Goal: Task Accomplishment & Management: Complete application form

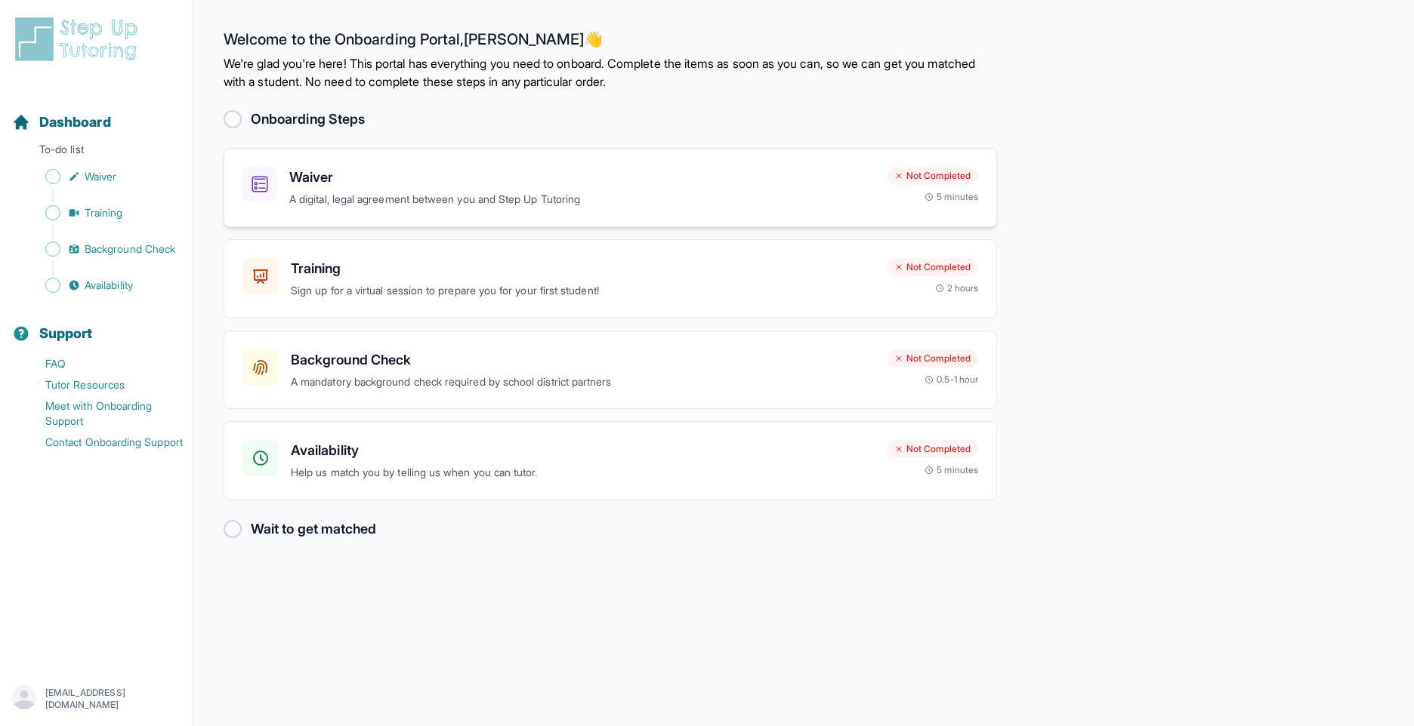
click at [357, 209] on div "Waiver A digital, legal agreement between you and Step Up Tutoring Not Complete…" at bounding box center [610, 187] width 773 height 79
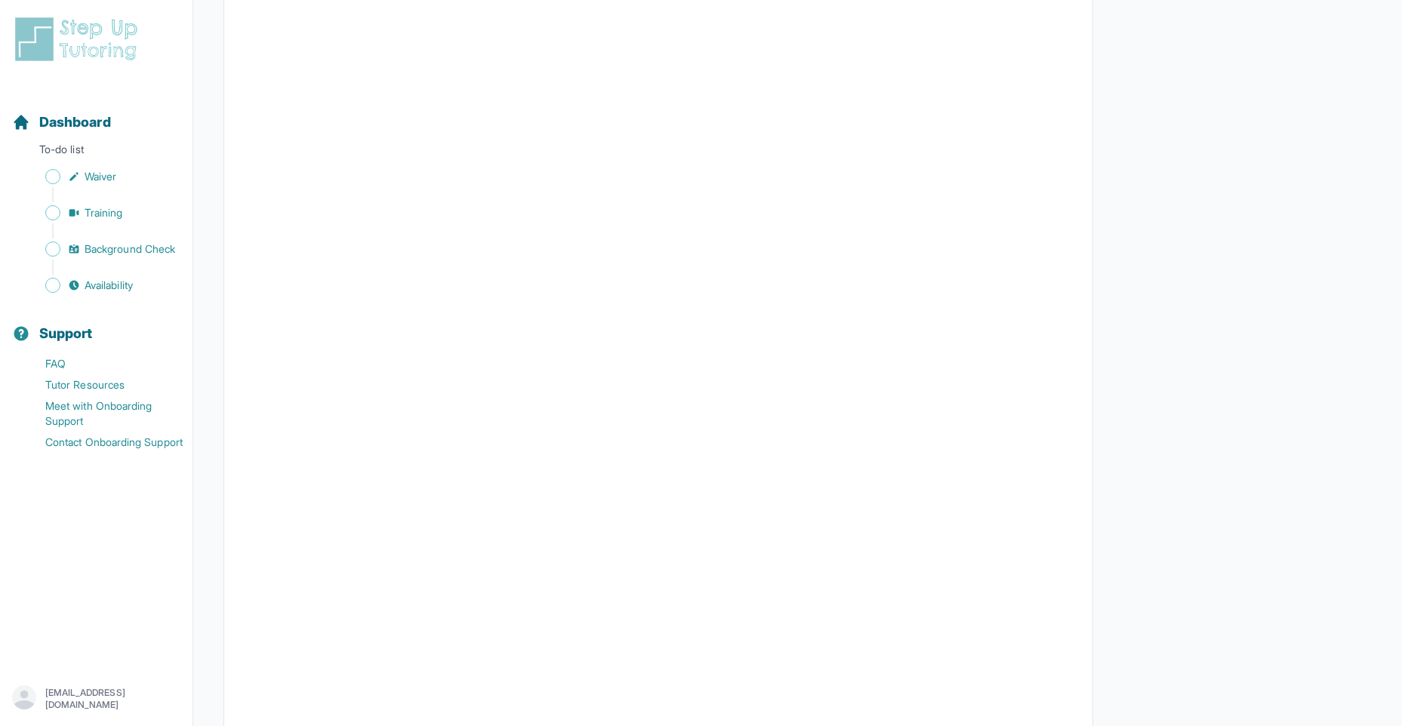
scroll to position [2552, 0]
click at [102, 217] on span "Training" at bounding box center [104, 212] width 39 height 15
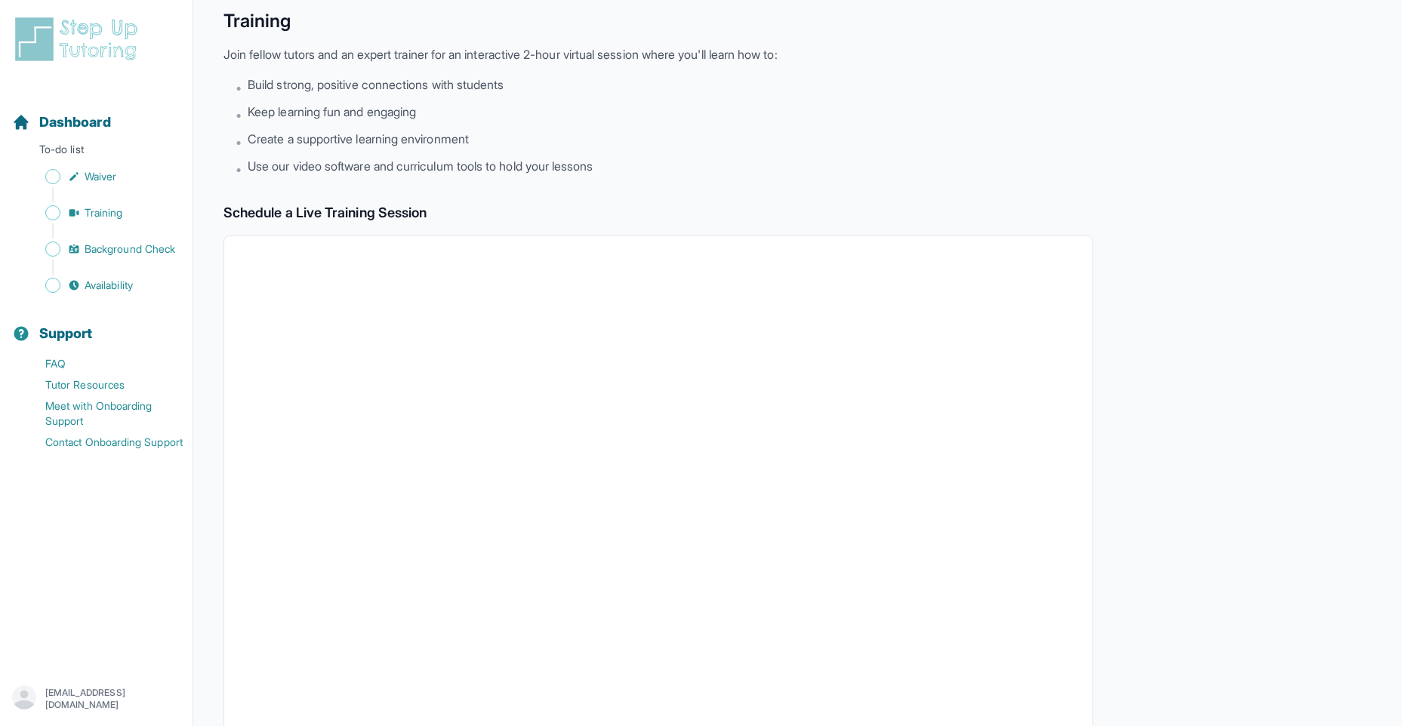
scroll to position [337, 0]
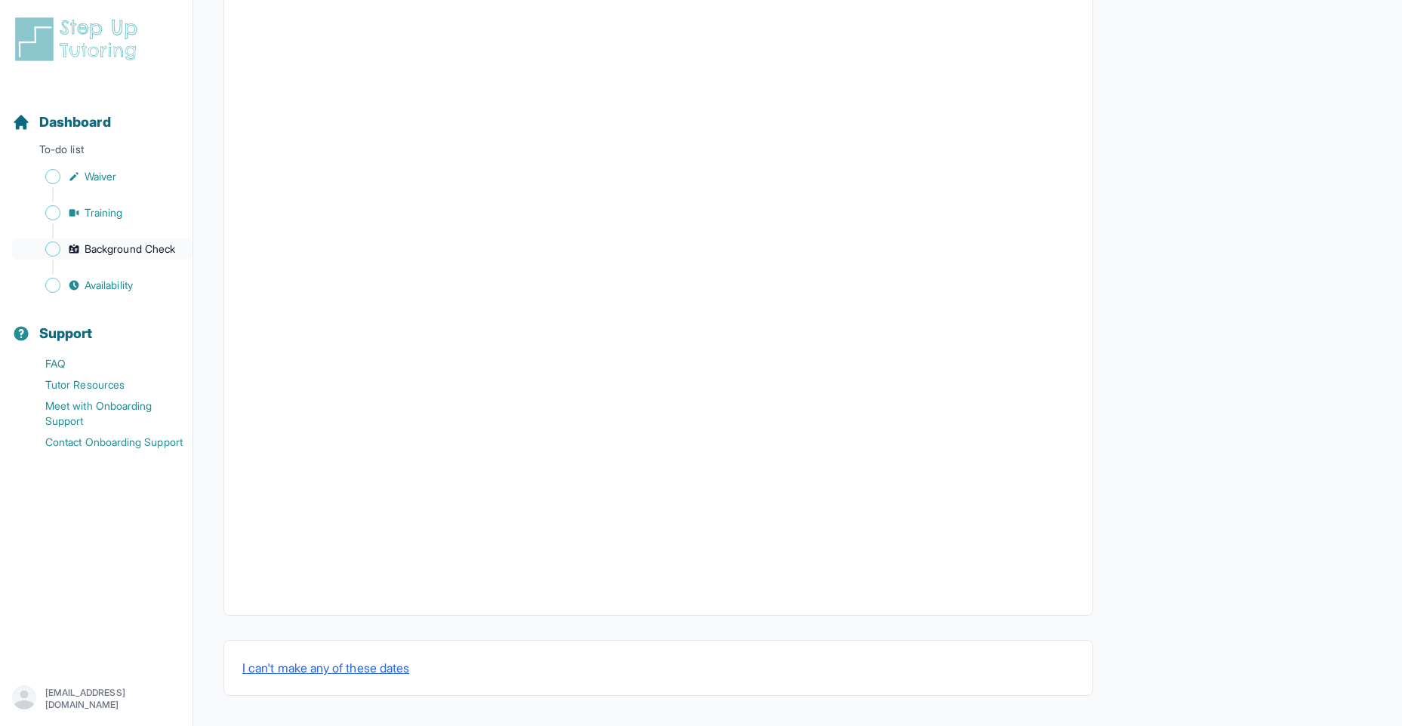
click at [137, 253] on span "Background Check" at bounding box center [130, 249] width 91 height 15
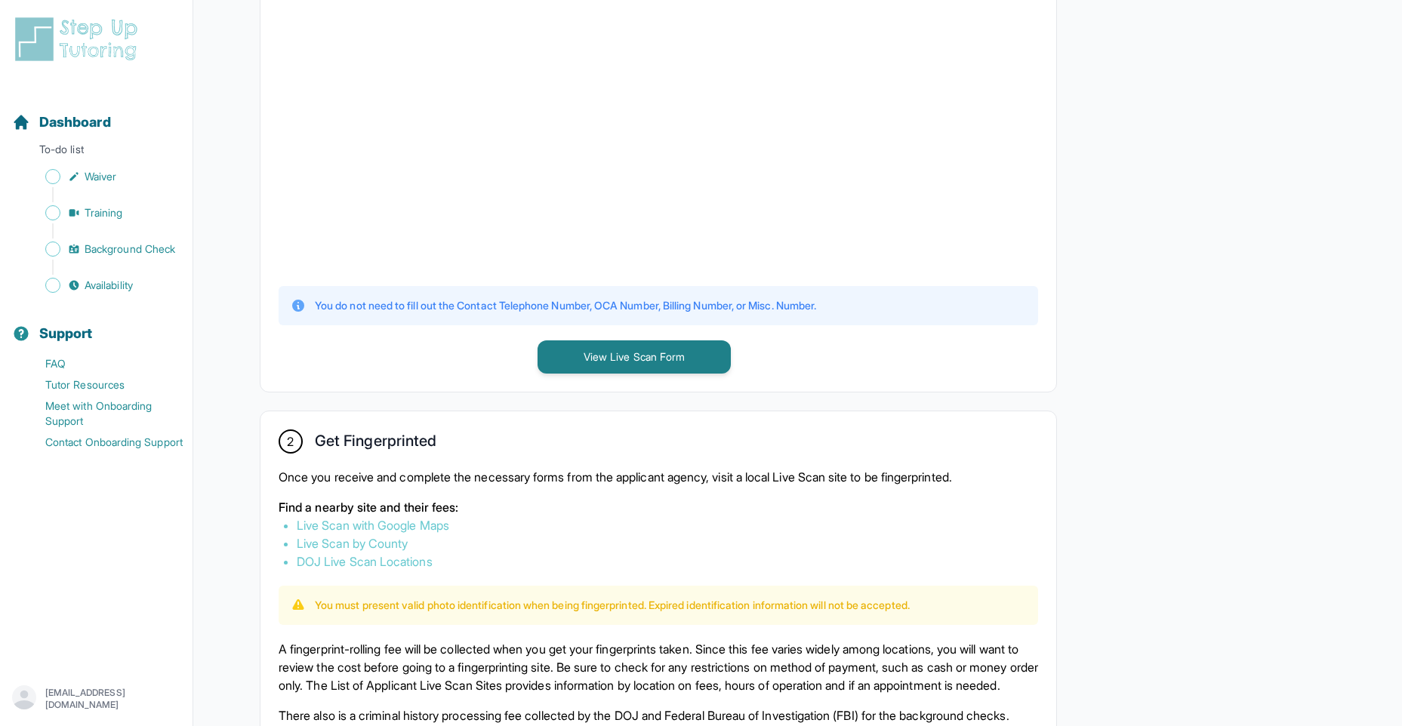
scroll to position [473, 0]
click at [671, 357] on button "View Live Scan Form" at bounding box center [634, 356] width 193 height 33
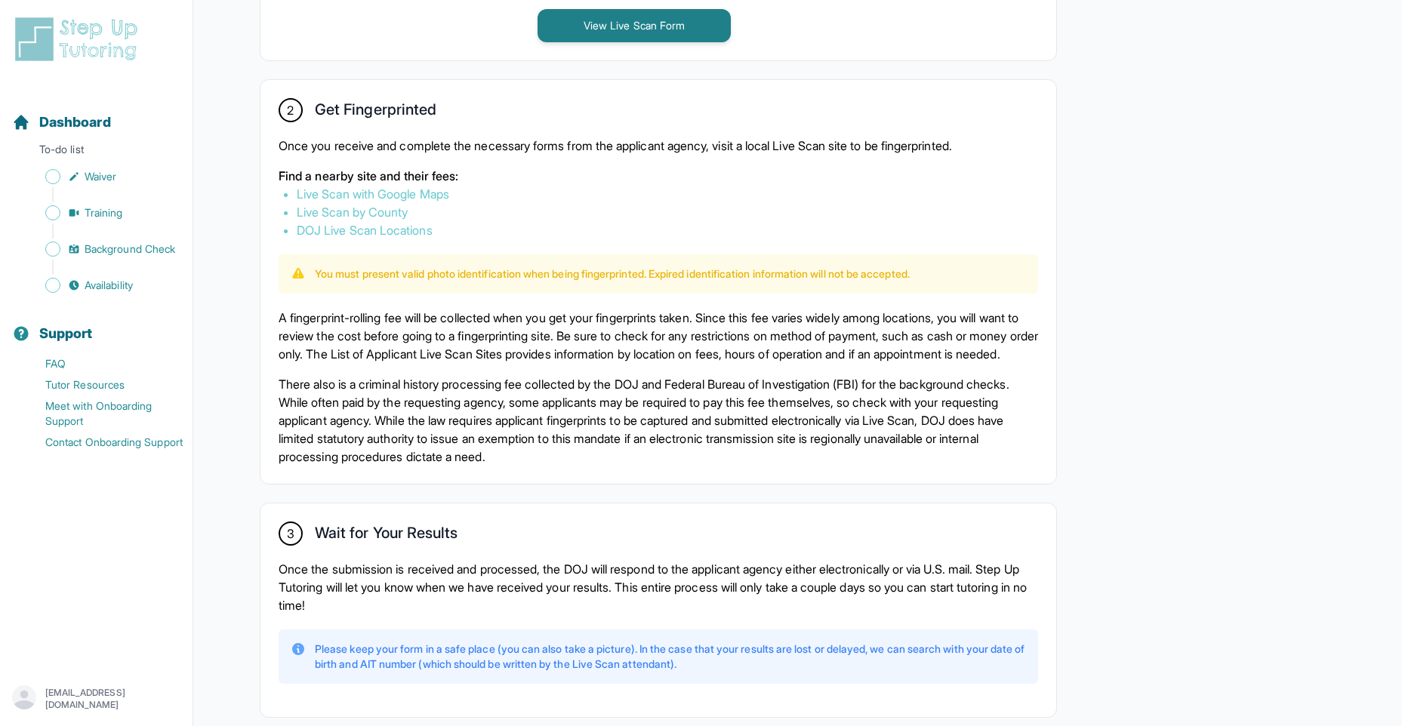
scroll to position [805, 0]
